Goal: Task Accomplishment & Management: Manage account settings

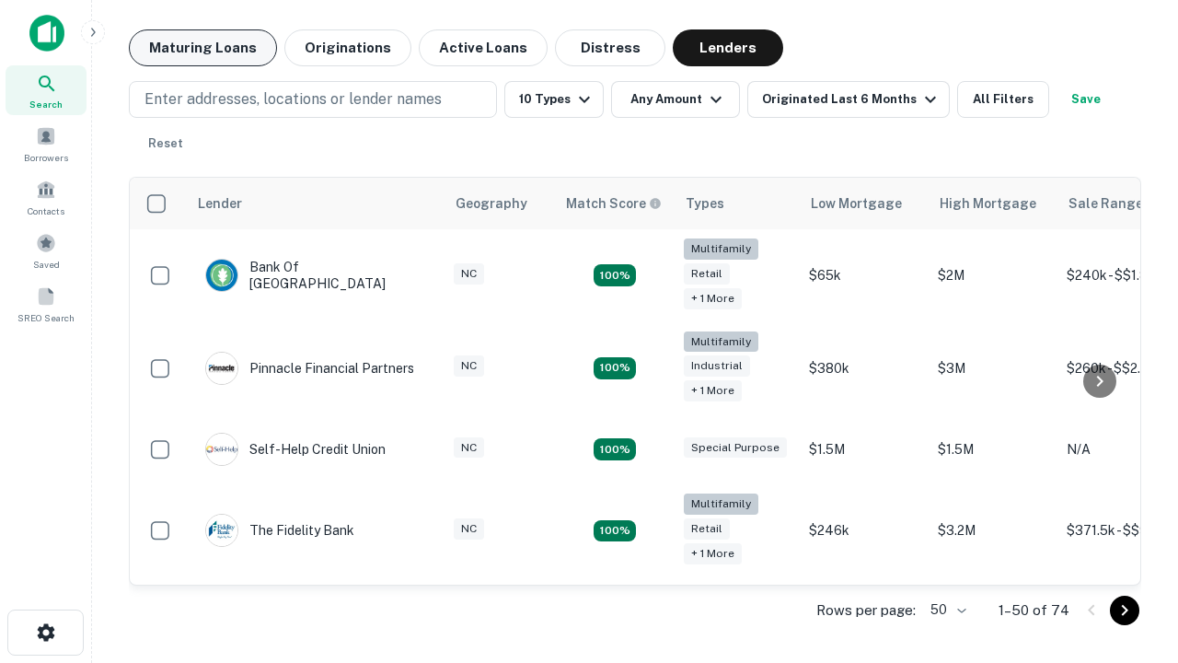
click at [203, 48] on button "Maturing Loans" at bounding box center [203, 47] width 148 height 37
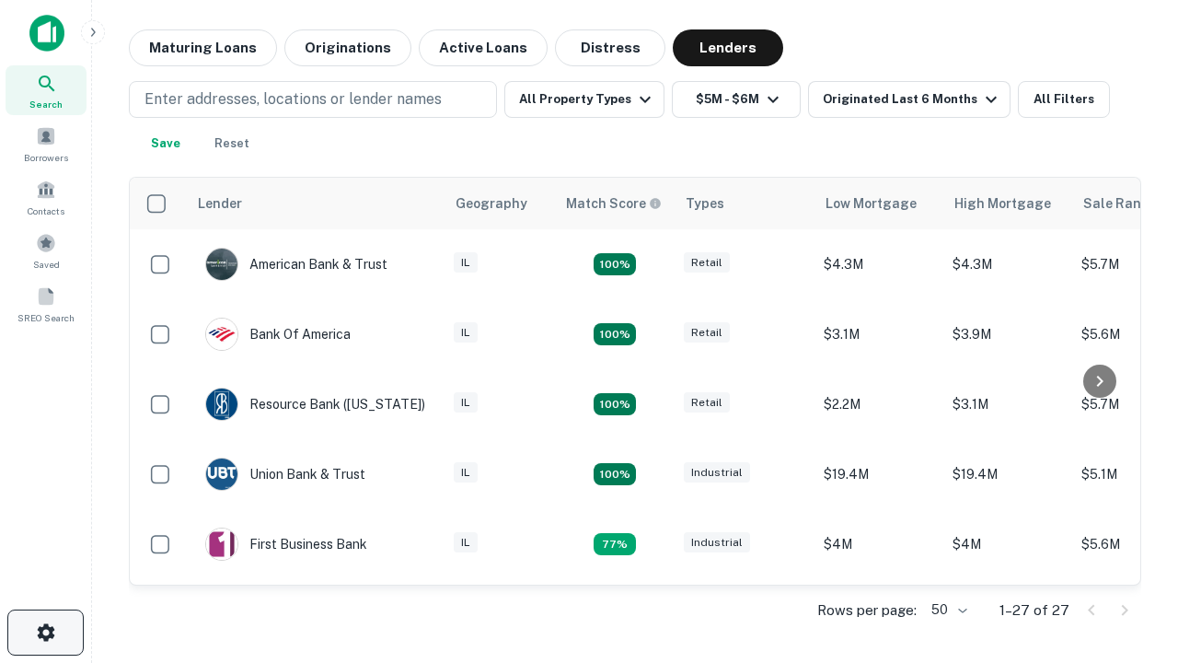
click at [45, 633] on icon "button" at bounding box center [46, 632] width 22 height 22
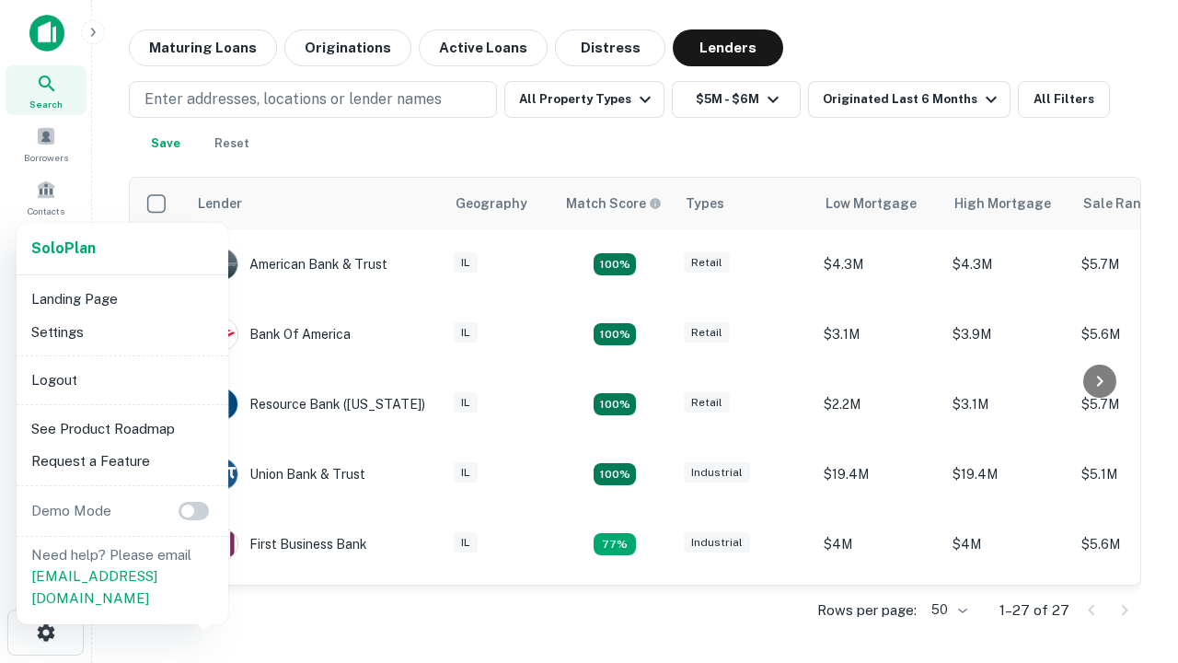
click at [122, 379] on li "Logout" at bounding box center [122, 380] width 197 height 33
